Goal: Information Seeking & Learning: Learn about a topic

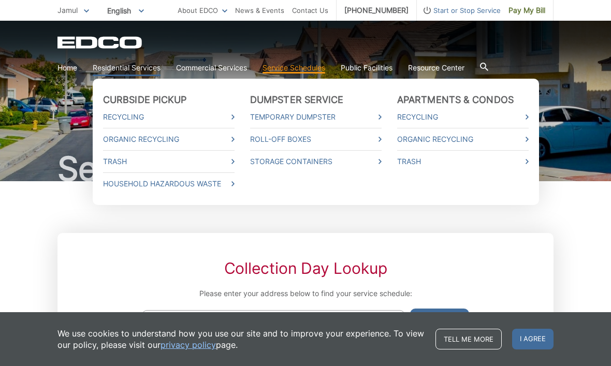
click at [143, 66] on link "Residential Services" at bounding box center [127, 67] width 68 height 11
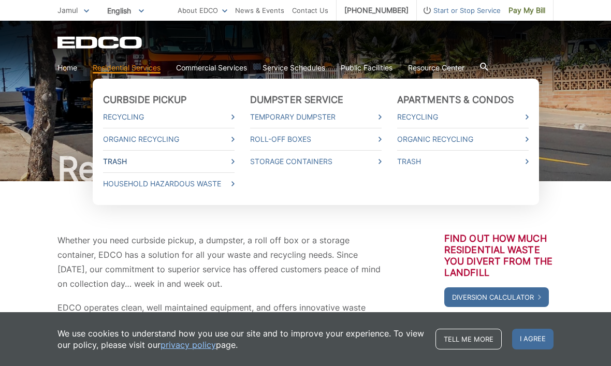
click at [124, 164] on link "Trash" at bounding box center [169, 161] width 132 height 11
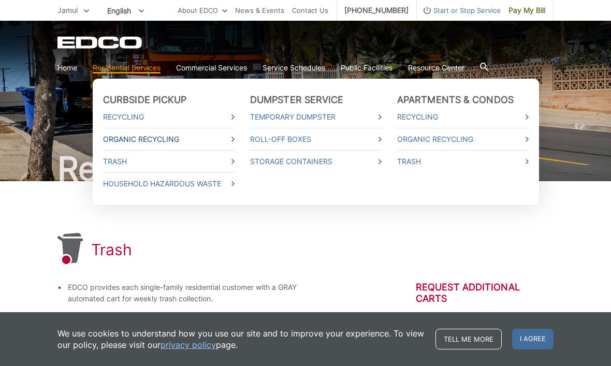
click at [138, 141] on link "Organic Recycling" at bounding box center [169, 139] width 132 height 11
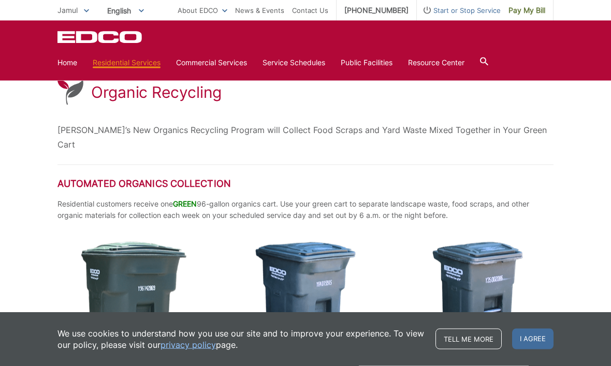
scroll to position [131, 0]
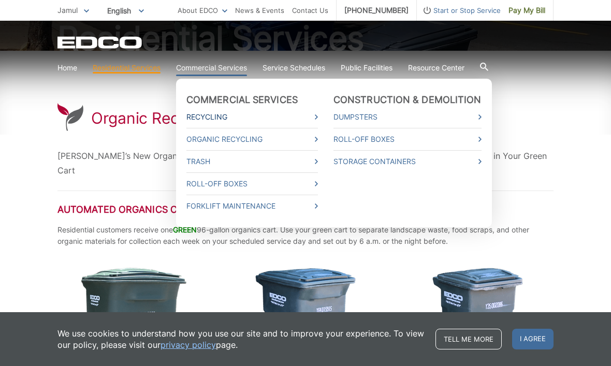
click at [204, 119] on link "Recycling" at bounding box center [252, 116] width 132 height 11
